Goal: Task Accomplishment & Management: Manage account settings

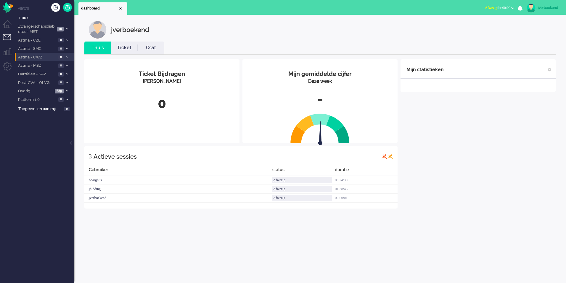
click at [67, 56] on icon at bounding box center [67, 57] width 2 height 2
click at [540, 7] on div "jverboekend" at bounding box center [549, 8] width 22 height 6
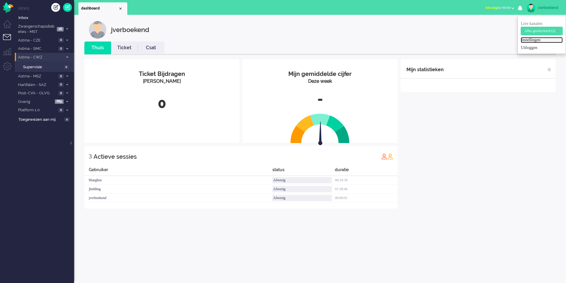
click at [521, 40] on link "Instellingen" at bounding box center [542, 40] width 42 height 6
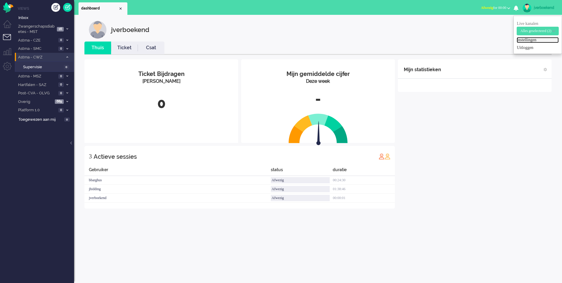
select select "browser"
select select "nl"
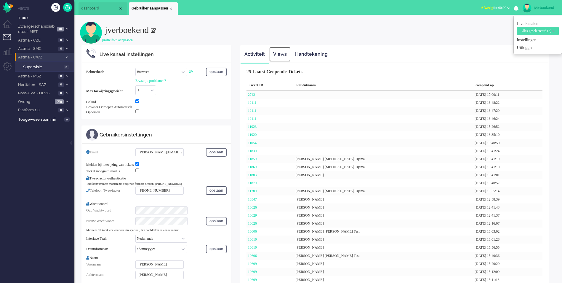
click at [282, 57] on link "Views" at bounding box center [279, 54] width 21 height 15
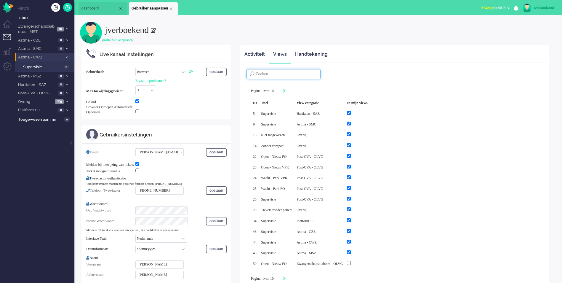
click at [290, 76] on input at bounding box center [283, 74] width 74 height 10
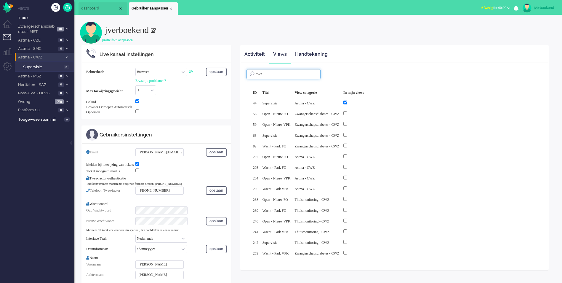
type input "cwz"
click at [347, 156] on input "checkbox" at bounding box center [345, 156] width 4 height 4
checkbox input "true"
click at [347, 165] on input "checkbox" at bounding box center [345, 167] width 4 height 4
checkbox input "true"
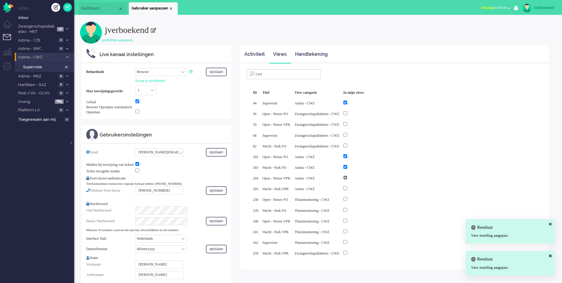
click at [347, 175] on input "checkbox" at bounding box center [345, 177] width 4 height 4
checkbox input "true"
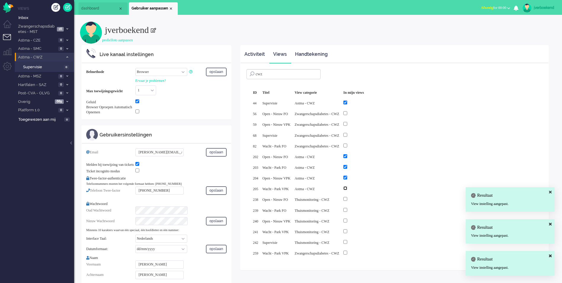
click at [347, 186] on input "checkbox" at bounding box center [345, 188] width 4 height 4
checkbox input "true"
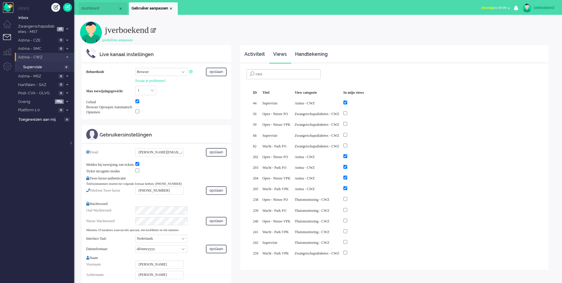
click at [12, 7] on img "Omnidesk" at bounding box center [8, 7] width 10 height 10
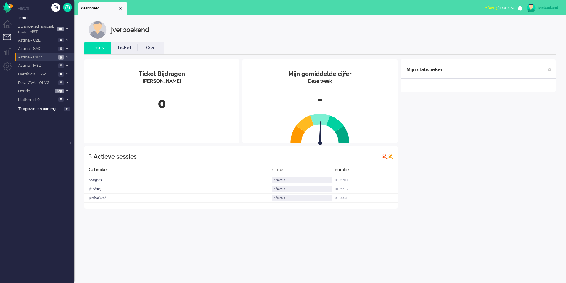
click at [66, 56] on icon at bounding box center [67, 57] width 2 height 2
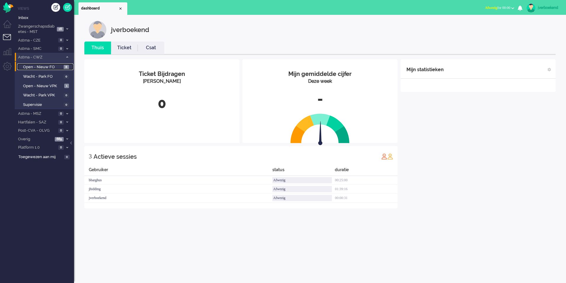
click at [40, 66] on span "Open - Nieuw FO" at bounding box center [42, 67] width 39 height 6
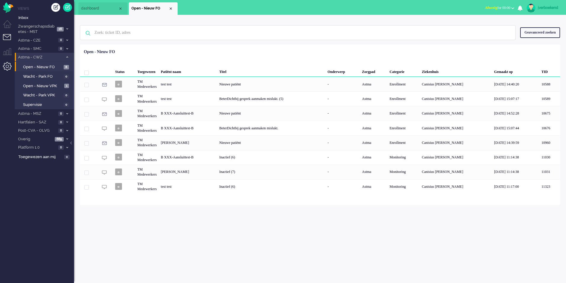
click at [7, 67] on li "Admin menu" at bounding box center [9, 68] width 13 height 13
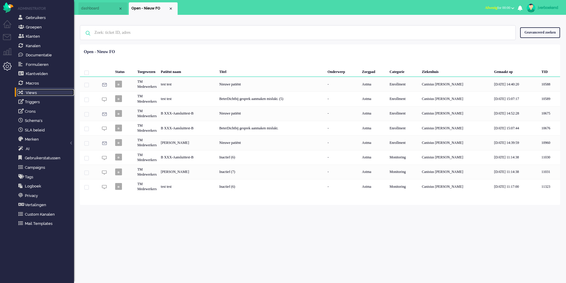
click at [32, 91] on span "Views" at bounding box center [31, 92] width 11 height 4
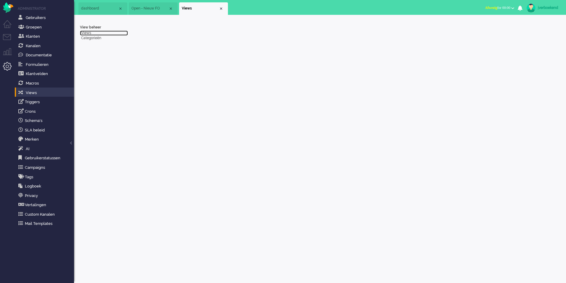
drag, startPoint x: 88, startPoint y: 32, endPoint x: 100, endPoint y: 32, distance: 12.1
click at [87, 32] on link "Views" at bounding box center [104, 33] width 48 height 5
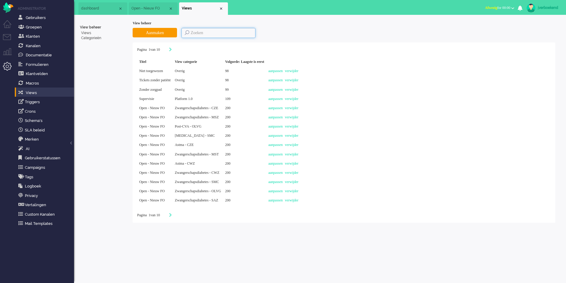
click at [193, 31] on input at bounding box center [219, 33] width 74 height 10
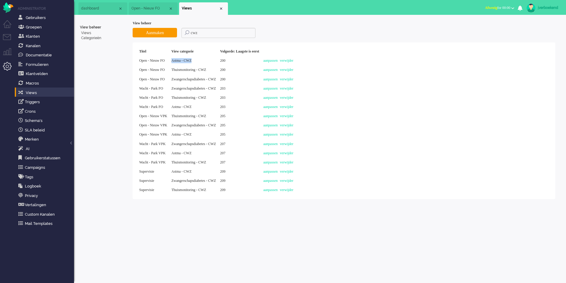
drag, startPoint x: 204, startPoint y: 61, endPoint x: 176, endPoint y: 64, distance: 28.0
click at [176, 64] on div "Astma - CWZ" at bounding box center [193, 60] width 49 height 9
copy span "Astma - CWZ"
click at [204, 33] on input "cwz" at bounding box center [219, 33] width 74 height 10
click at [197, 33] on input "cwz" at bounding box center [219, 33] width 74 height 10
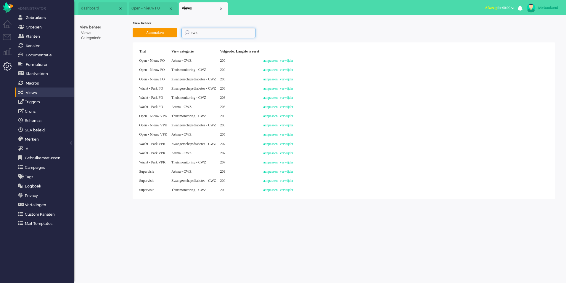
click at [197, 33] on input "cwz" at bounding box center [219, 33] width 74 height 10
paste input "Astma - CWZ"
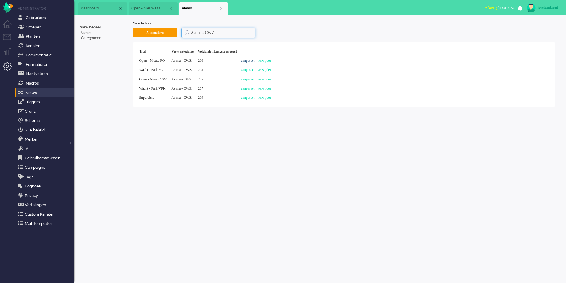
type input "Astma - CWZ"
click at [256, 62] on link "aanpassen" at bounding box center [248, 60] width 15 height 4
select select
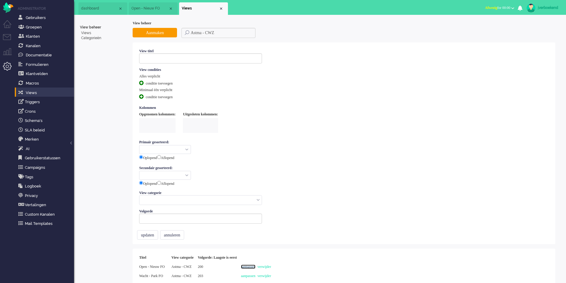
type input "Open - Nieuw FO"
select select "priority"
select select "created_at"
type input "200"
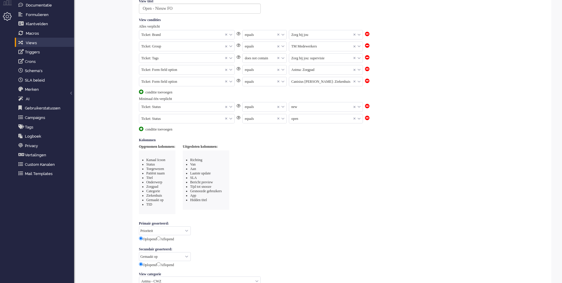
scroll to position [161, 0]
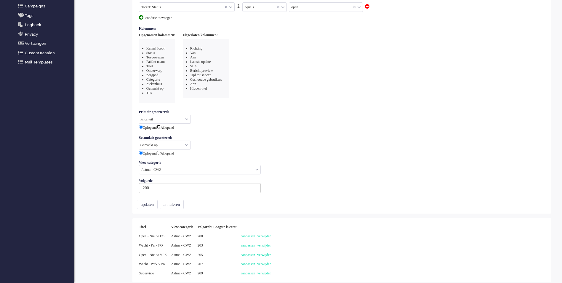
click at [161, 126] on input "radio" at bounding box center [159, 127] width 4 height 4
radio input "true"
radio input "false"
click at [154, 203] on button "updaten" at bounding box center [147, 203] width 21 height 9
click at [255, 243] on link "aanpassen" at bounding box center [248, 245] width 15 height 4
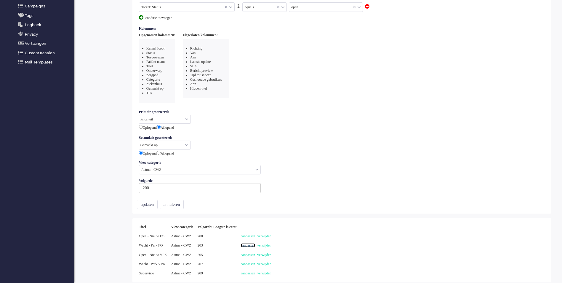
select select
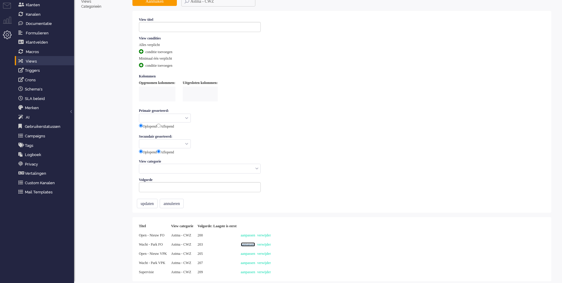
type input "Wacht - Park FO"
select select "priority"
select select "created_at"
radio input "false"
radio input "true"
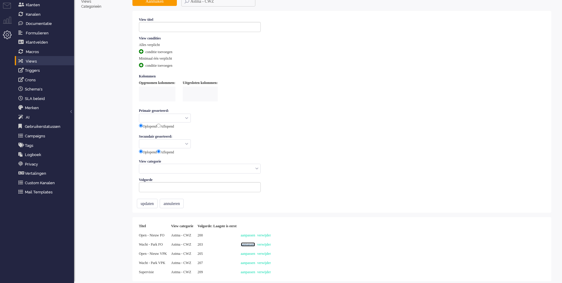
type input "203"
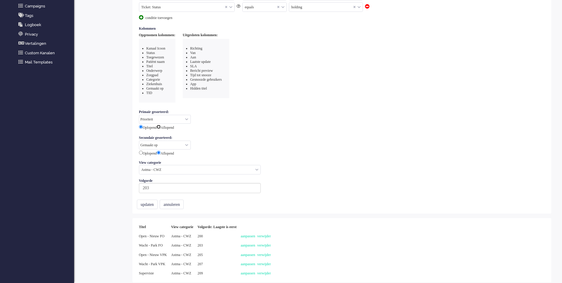
click at [161, 126] on input "radio" at bounding box center [159, 127] width 4 height 4
radio input "true"
radio input "false"
click at [140, 152] on input "radio" at bounding box center [141, 152] width 4 height 4
radio input "true"
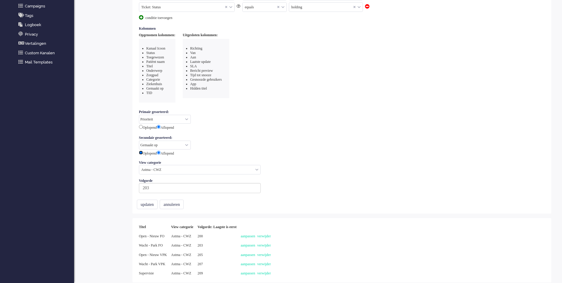
radio input "false"
click at [150, 205] on button "updaten" at bounding box center [147, 203] width 21 height 9
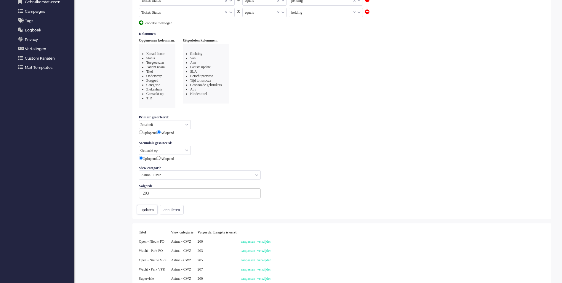
click at [150, 206] on button "updaten" at bounding box center [147, 209] width 21 height 9
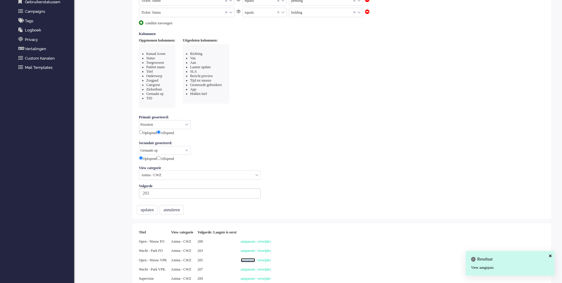
click at [255, 259] on link "aanpassen" at bounding box center [248, 260] width 15 height 4
select select
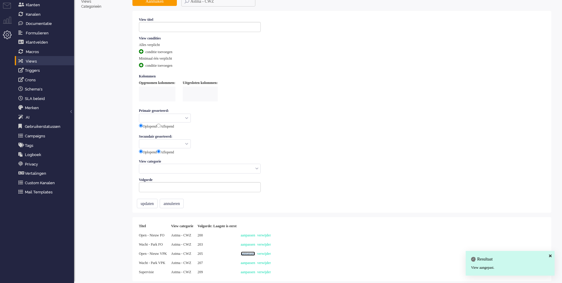
type input "Open - Nieuw VPK"
select select "priority"
select select "created_at"
radio input "false"
radio input "true"
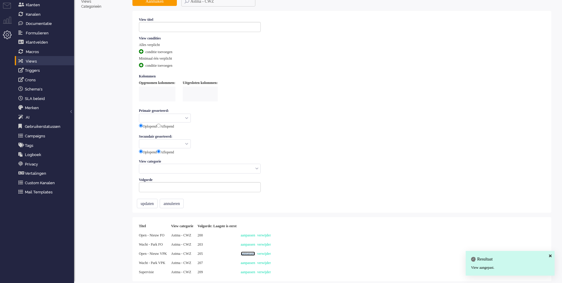
type input "205"
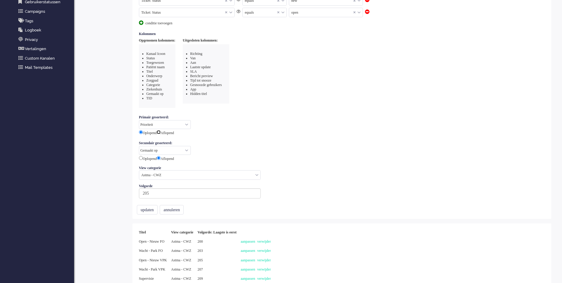
click at [161, 131] on input "radio" at bounding box center [159, 132] width 4 height 4
radio input "true"
radio input "false"
click at [141, 158] on input "radio" at bounding box center [141, 158] width 4 height 4
radio input "true"
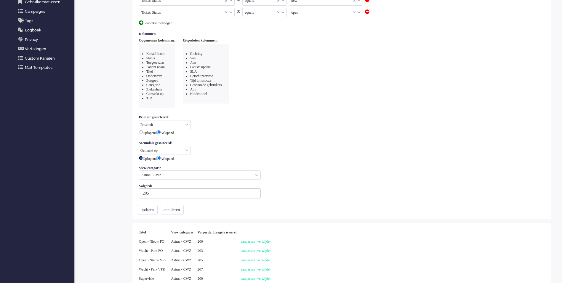
radio input "false"
click at [150, 209] on button "updaten" at bounding box center [147, 209] width 21 height 9
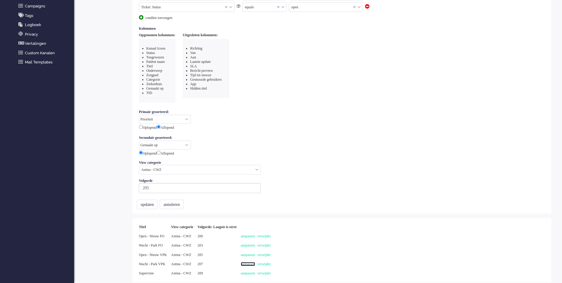
click at [255, 264] on link "aanpassen" at bounding box center [248, 264] width 15 height 4
select select "priority"
select select "created_at"
drag, startPoint x: 164, startPoint y: 126, endPoint x: 154, endPoint y: 132, distance: 11.4
click at [161, 125] on input "radio" at bounding box center [159, 127] width 4 height 4
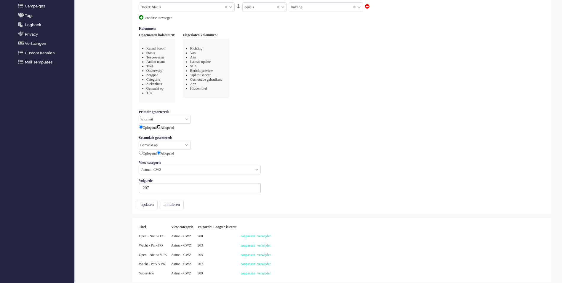
radio input "true"
radio input "false"
click at [141, 151] on input "radio" at bounding box center [141, 152] width 4 height 4
radio input "true"
radio input "false"
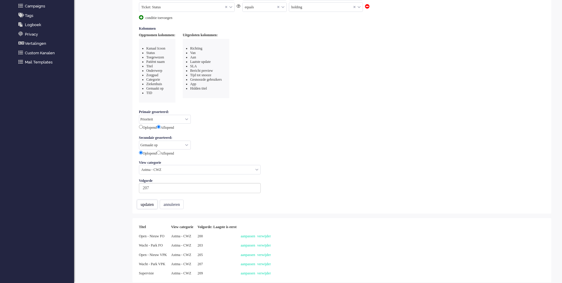
click at [148, 202] on button "updaten" at bounding box center [147, 203] width 21 height 9
click at [255, 271] on link "aanpassen" at bounding box center [248, 273] width 15 height 4
select select
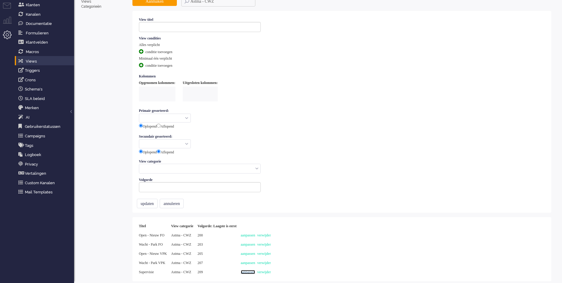
type input "Supervisie"
select select "priority"
select select "created_at"
radio input "false"
radio input "true"
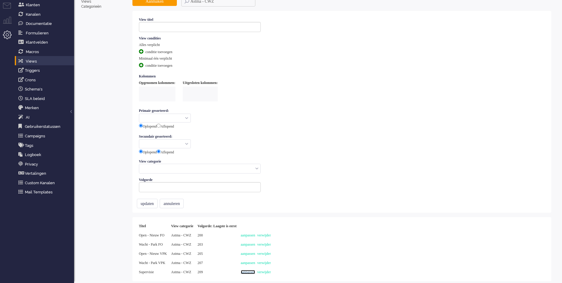
type input "209"
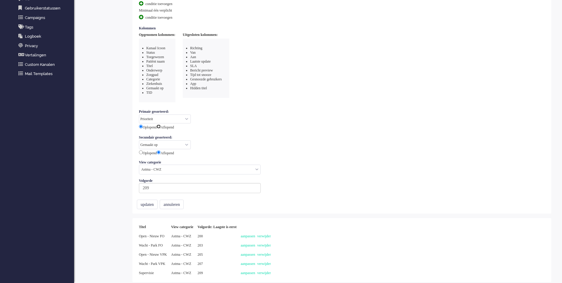
click at [161, 127] on input "radio" at bounding box center [159, 126] width 4 height 4
radio input "true"
radio input "false"
click at [140, 151] on input "radio" at bounding box center [141, 152] width 4 height 4
radio input "true"
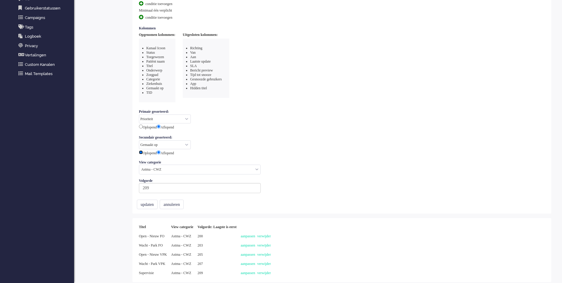
radio input "false"
click at [153, 204] on button "updaten" at bounding box center [147, 203] width 21 height 9
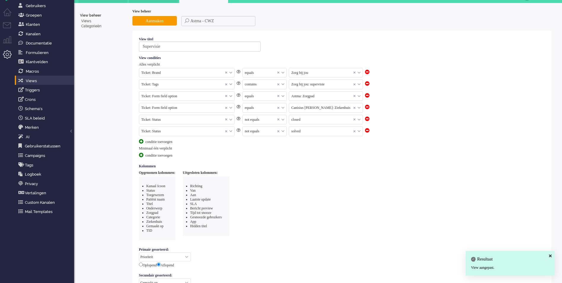
scroll to position [0, 0]
